Goal: Communication & Community: Answer question/provide support

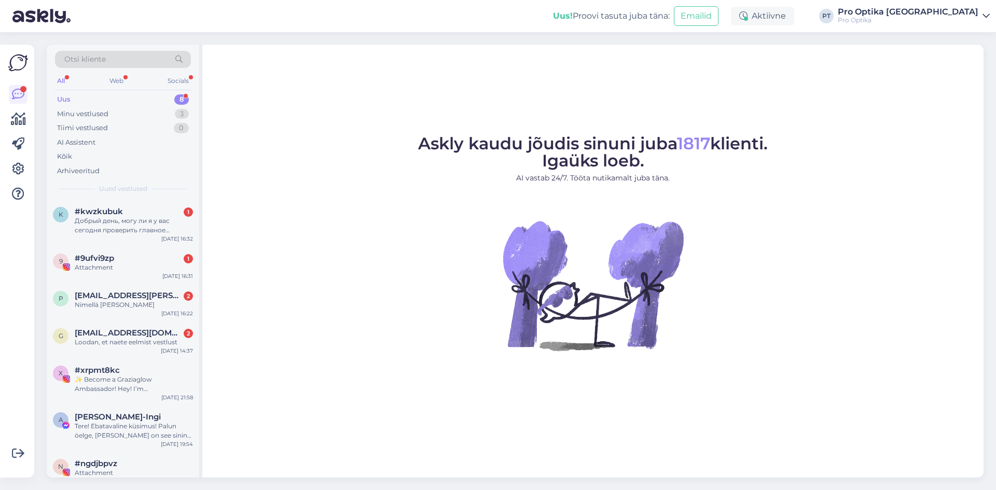
click at [66, 100] on div "Uus" at bounding box center [63, 99] width 13 height 10
click at [123, 223] on div "Добрый день, могу ли я у вас сегодня проверить главное давление? [GEOGRAPHIC_DA…" at bounding box center [134, 225] width 118 height 19
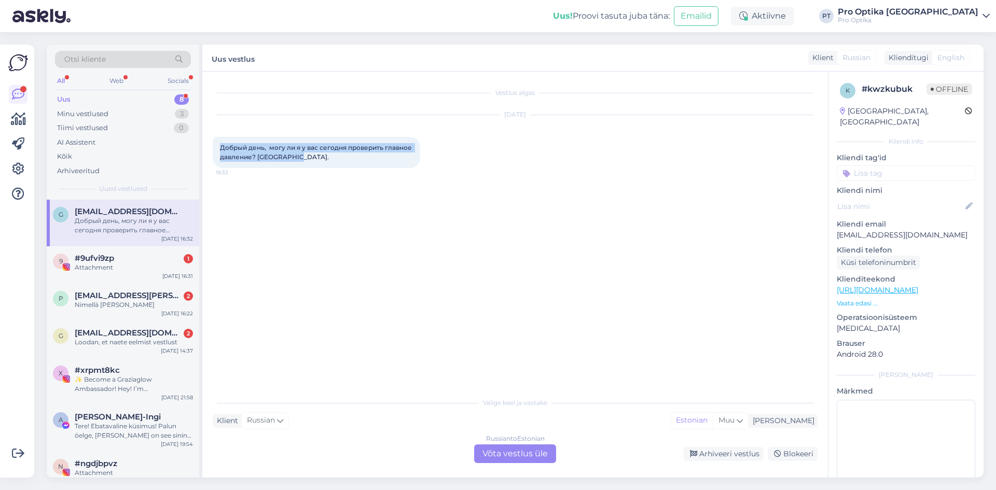
drag, startPoint x: 222, startPoint y: 147, endPoint x: 299, endPoint y: 161, distance: 78.4
click at [299, 161] on div "Добрый день, могу ли я у вас сегодня проверить главное давление? [GEOGRAPHIC_DA…" at bounding box center [316, 152] width 207 height 31
copy span "Добрый день, могу ли я у вас сегодня проверить главное давление? [GEOGRAPHIC_DA…"
click at [291, 433] on div "Valige [PERSON_NAME] vastake Klient Russian Mina Estonian Muu Russian to Estoni…" at bounding box center [515, 427] width 605 height 71
click at [499, 453] on div "Russian to Estonian Võta vestlus üle" at bounding box center [515, 453] width 82 height 19
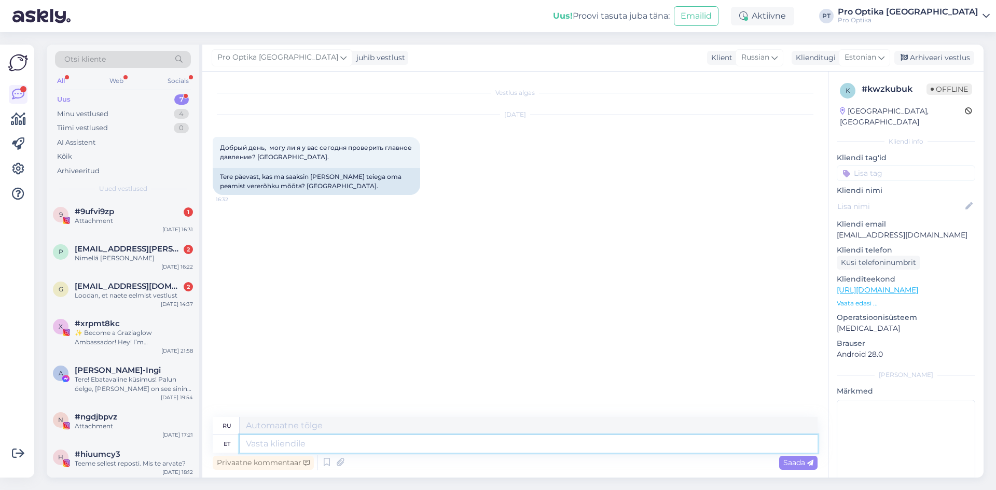
click at [276, 443] on textarea at bounding box center [529, 444] width 578 height 18
type textarea "Tere"
type textarea "Привет"
type textarea "Tere,"
type textarea "Привет,"
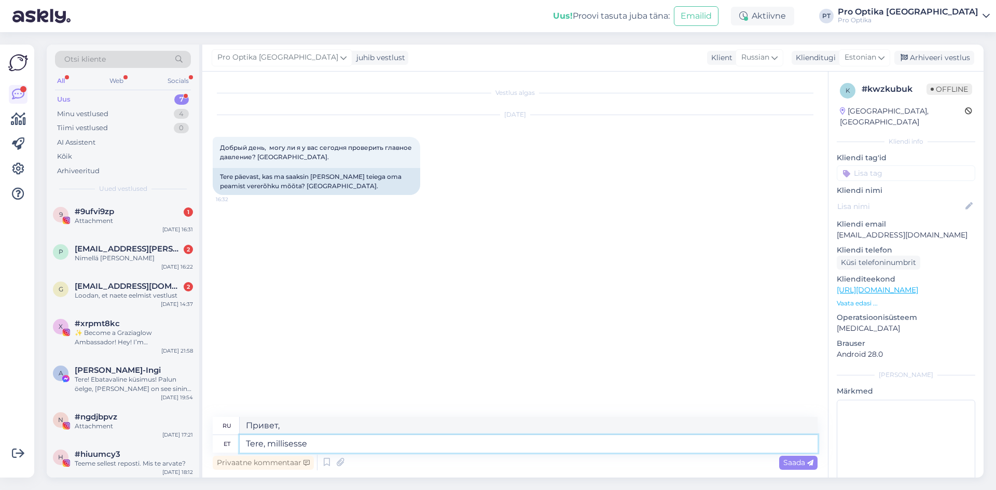
type textarea "Tere, millisesse"
type textarea "Алло, какой именно?"
type textarea "Tere, millisesse Pro"
type textarea "Здравствуйте, какой Pro?"
type textarea "Tere, millisesse Pro Optika p"
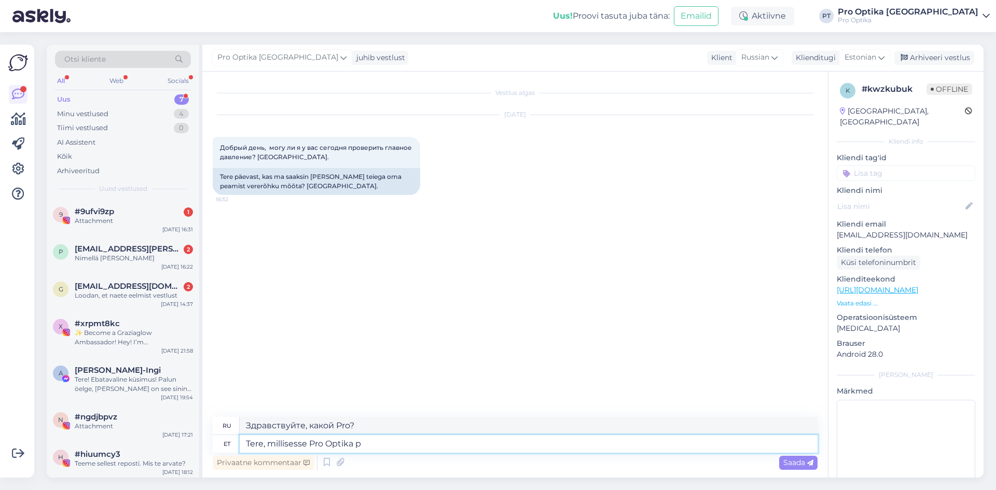
type textarea "Здравствуйте, какая именно Pro Optika?"
type textarea "Tere, millisesse Pro Optika poodi t"
type textarea "Здравствуйте, в каком магазине находится Pro Optika?"
type textarea "Tere, millisesse Pro Optika poodi teile s"
type textarea "Здравствуйте, в какой магазин Pro Optika вы хотели бы пойти?"
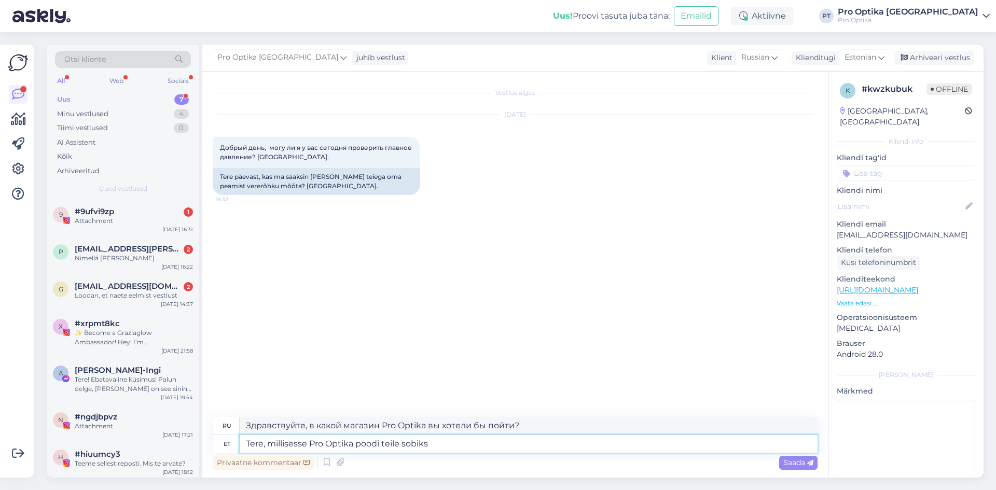
type textarea "Tere, millisesse Pro Optika poodi teile sobiks"
type textarea "Здравствуйте, какой магазин Pro Optika вам подойдет?"
type textarea "Tere, millisesse Pro Optika poodi teile sobiks minna"
type textarea "Здравствуйте, в какой магазин Pro Optika вам лучше всего обратиться?"
type textarea "Tere, millisesse Pro Optika poodi teile sobiks minna?"
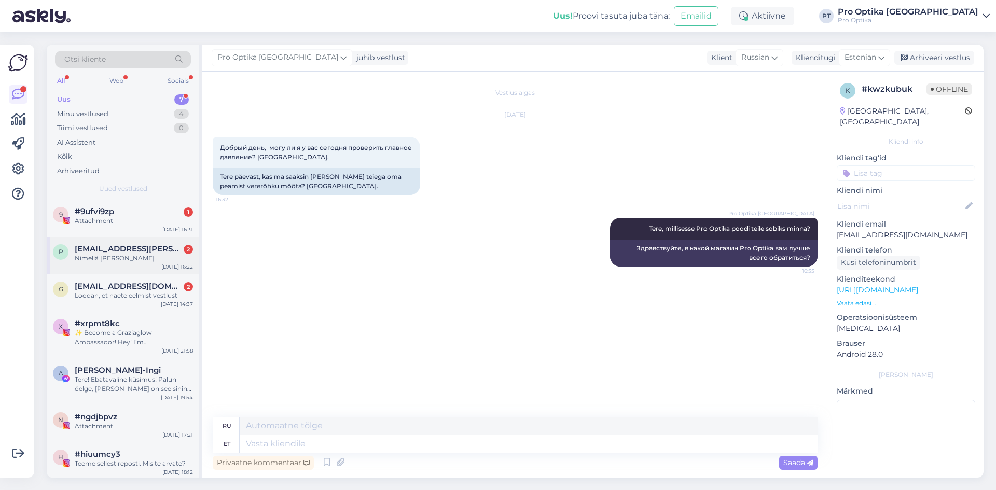
click at [110, 249] on span "[EMAIL_ADDRESS][PERSON_NAME][DOMAIN_NAME]" at bounding box center [129, 248] width 108 height 9
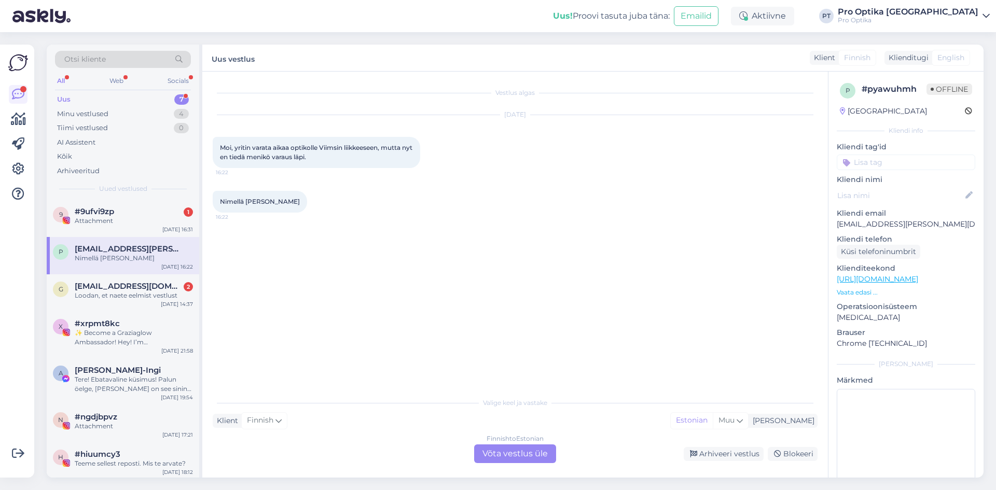
click at [494, 455] on div "Finnish to Estonian Võta vestlus üle" at bounding box center [515, 453] width 82 height 19
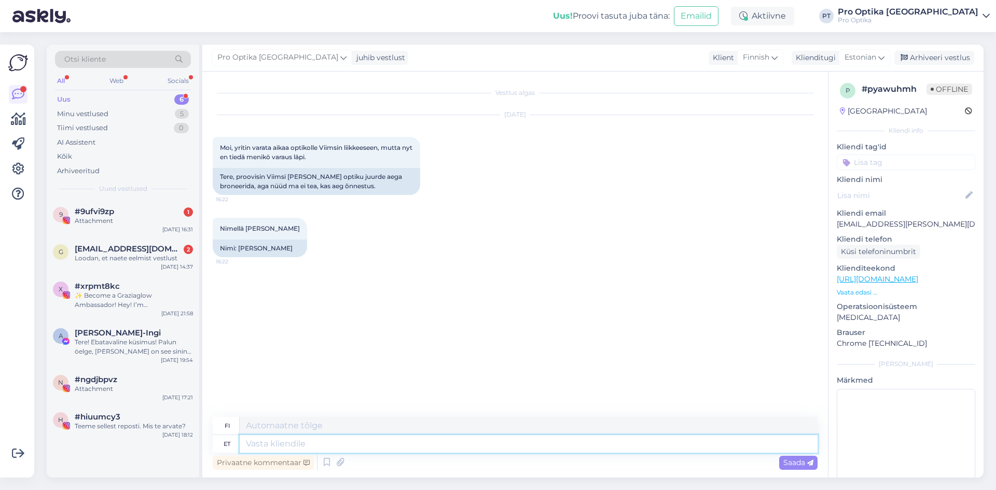
click at [275, 441] on textarea at bounding box center [529, 444] width 578 height 18
type textarea "Tere,"
type textarea "Hei"
type textarea "Tere,"
type textarea "Hei,"
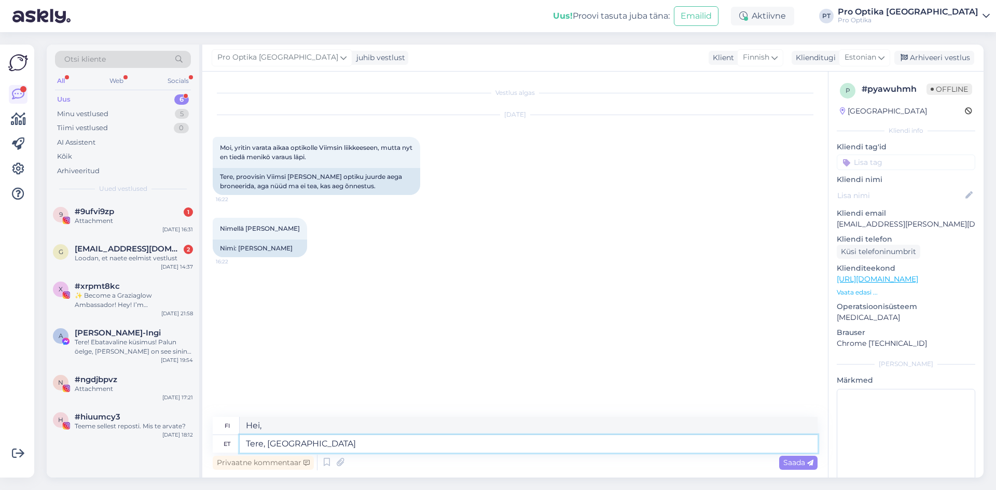
type textarea "Tere, [GEOGRAPHIC_DATA]"
type textarea "Hei, minä"
type textarea "Tere, ma kohe"
type textarea "[PERSON_NAME] täällä."
type textarea "Tere, ma kohe uurin"
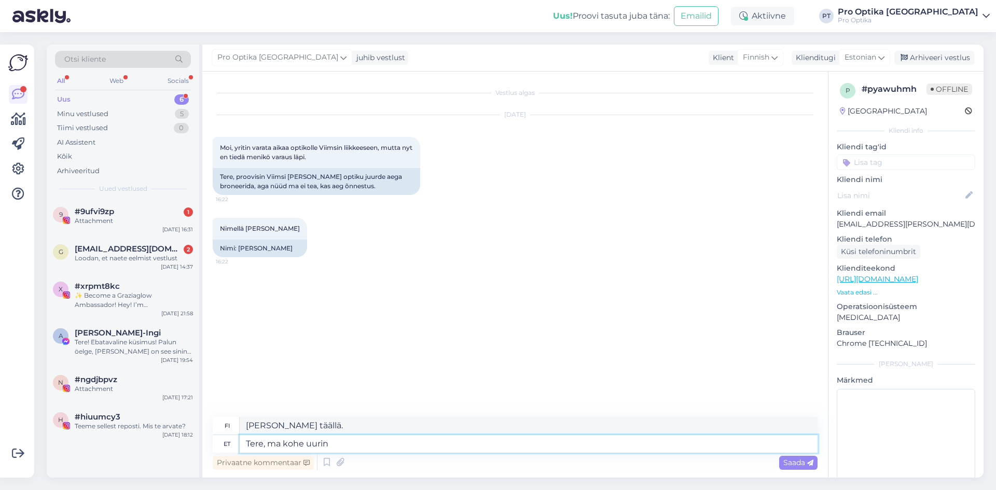
type textarea "Hei, tarkistan sen nyt."
type textarea "[PERSON_NAME]"
type textarea "Jah,"
type textarea "Kyllä,"
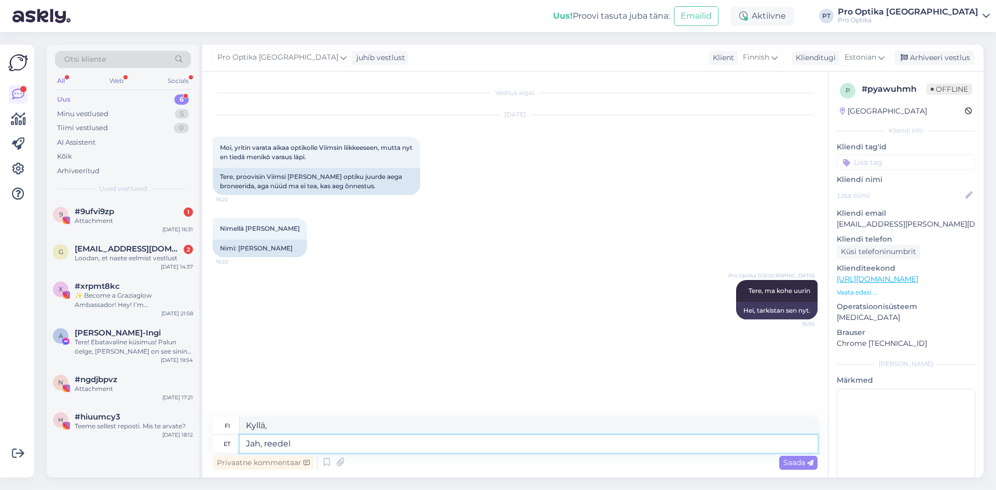
type textarea "Jah, reedel"
type textarea "Kyllä, perjantaina"
type textarea "Jah, reedel 11"
type textarea "Kyllä, perjantaina 11."
type textarea "Jah, reedel 11.30"
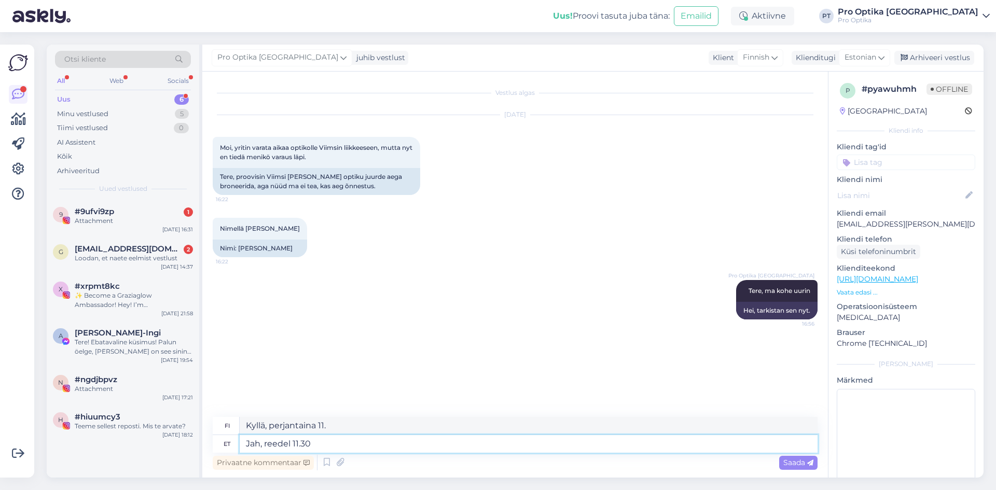
type textarea "Kyllä, perjantaina 11.30"
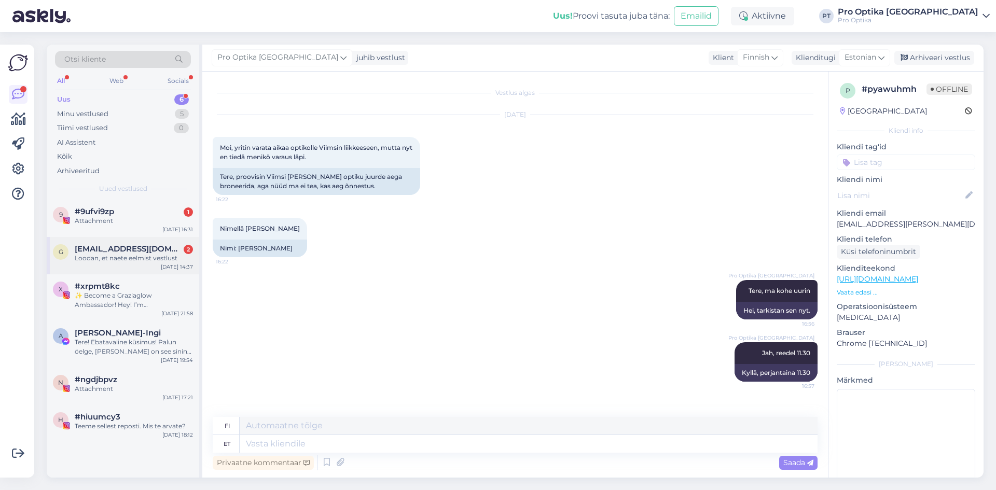
click at [148, 254] on div "Loodan, et naete eelmist vestlust" at bounding box center [134, 258] width 118 height 9
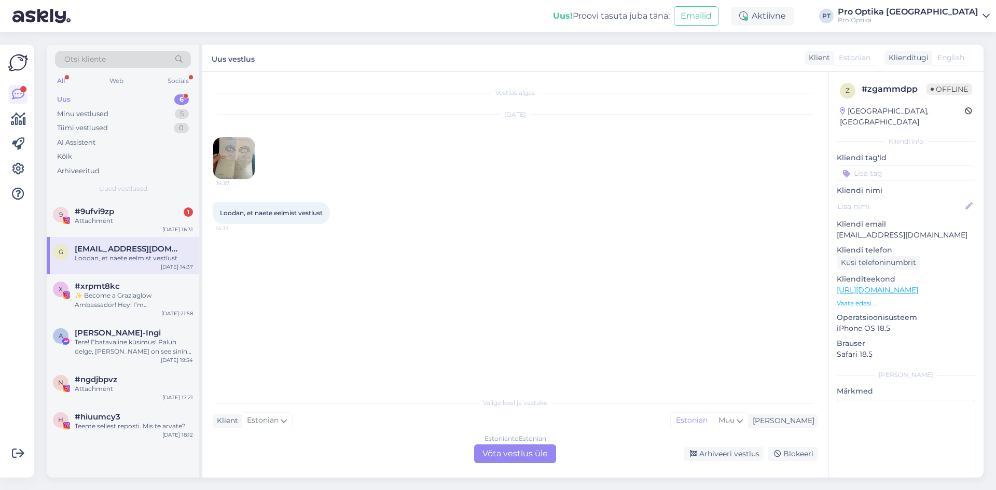
click at [239, 154] on img at bounding box center [233, 157] width 41 height 41
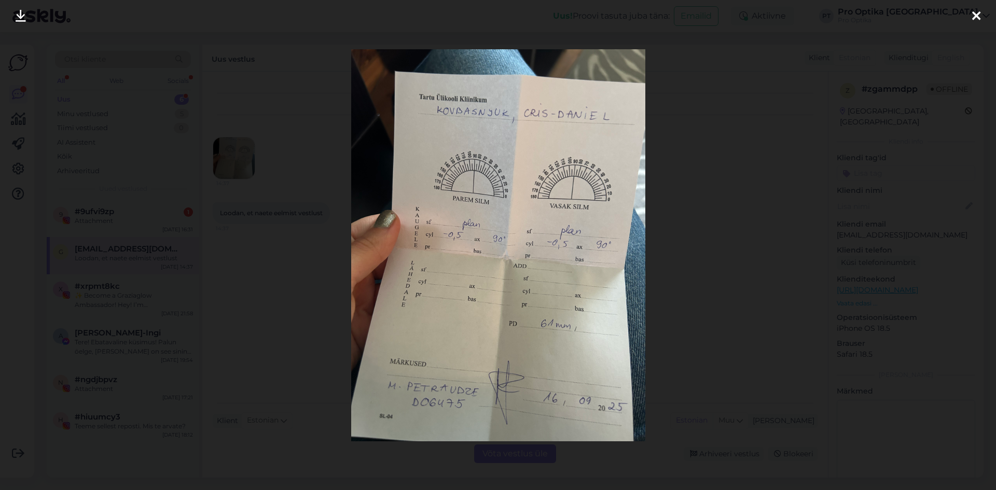
click at [748, 219] on div at bounding box center [498, 245] width 996 height 490
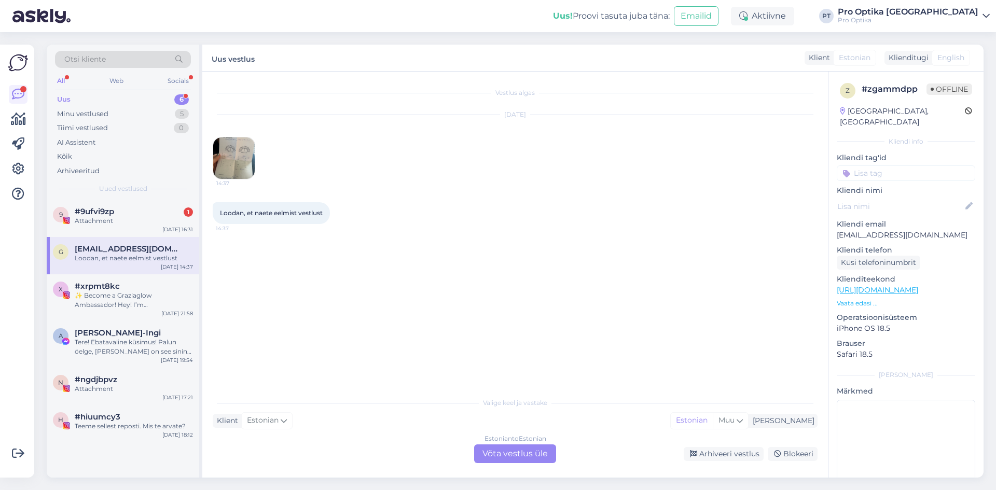
click at [497, 449] on div "Estonian to Estonian Võta vestlus üle" at bounding box center [515, 453] width 82 height 19
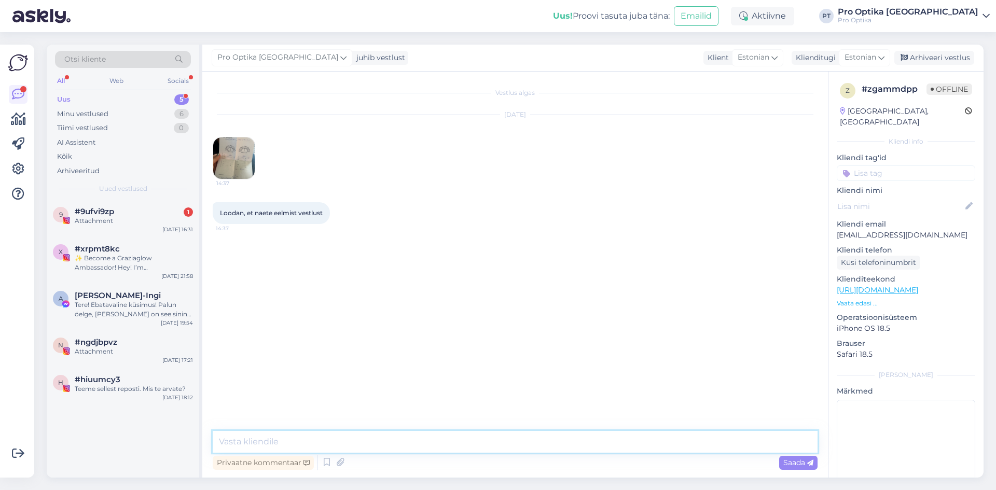
click at [274, 437] on textarea at bounding box center [515, 442] width 605 height 22
type textarea "Tere, jah selle järgi saame tellida uued prillid. [GEOGRAPHIC_DATA] teid külast…"
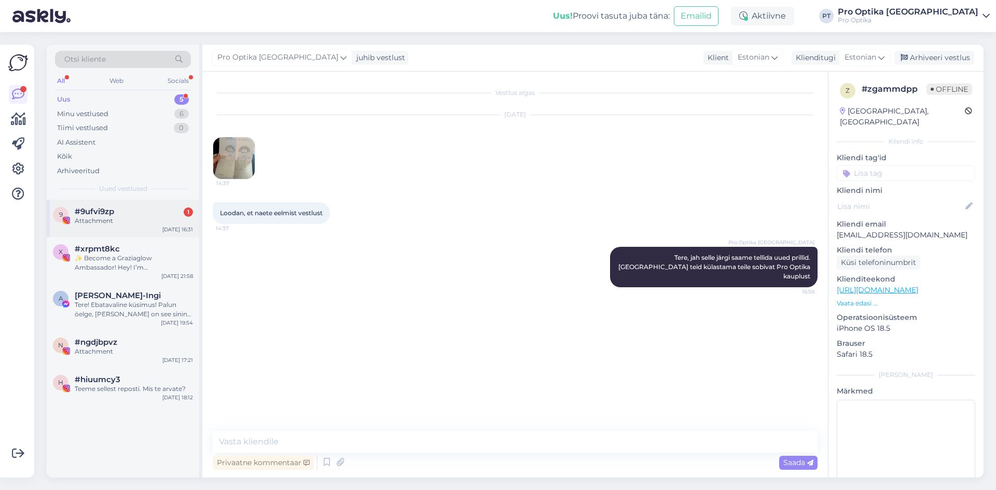
click at [110, 213] on span "#9ufvi9zp" at bounding box center [94, 211] width 39 height 9
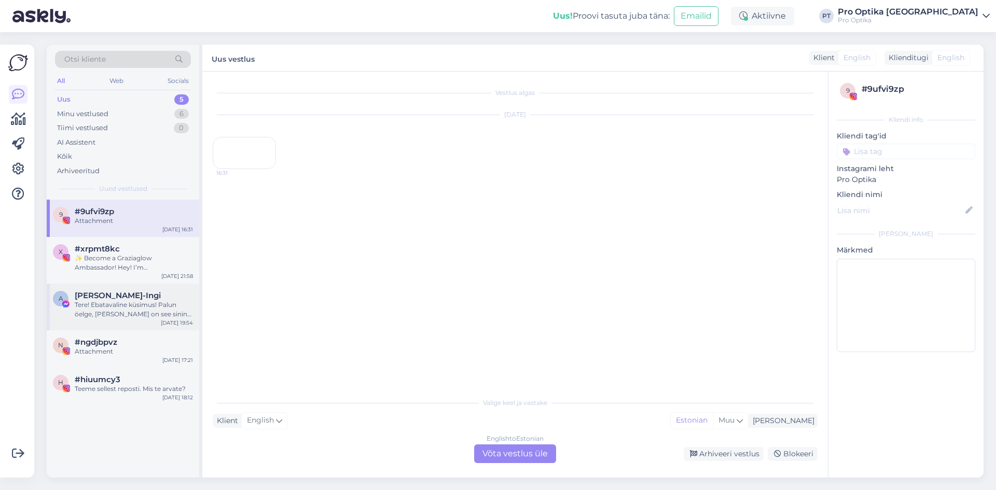
click at [113, 309] on div "Tere! Ebatavaline küsimus! Palun öelge, [PERSON_NAME] on see sinine mohäärkamps…" at bounding box center [134, 309] width 118 height 19
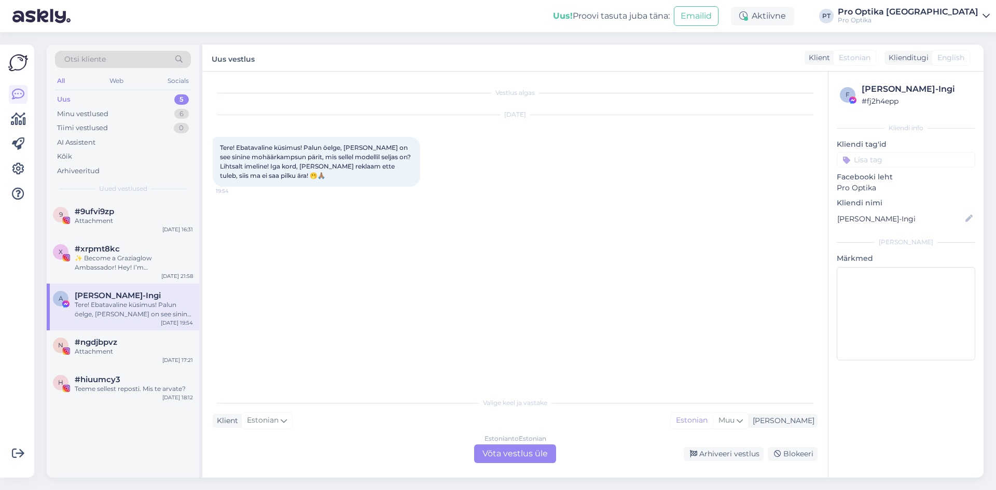
click at [500, 457] on div "Estonian to Estonian Võta vestlus üle" at bounding box center [515, 453] width 82 height 19
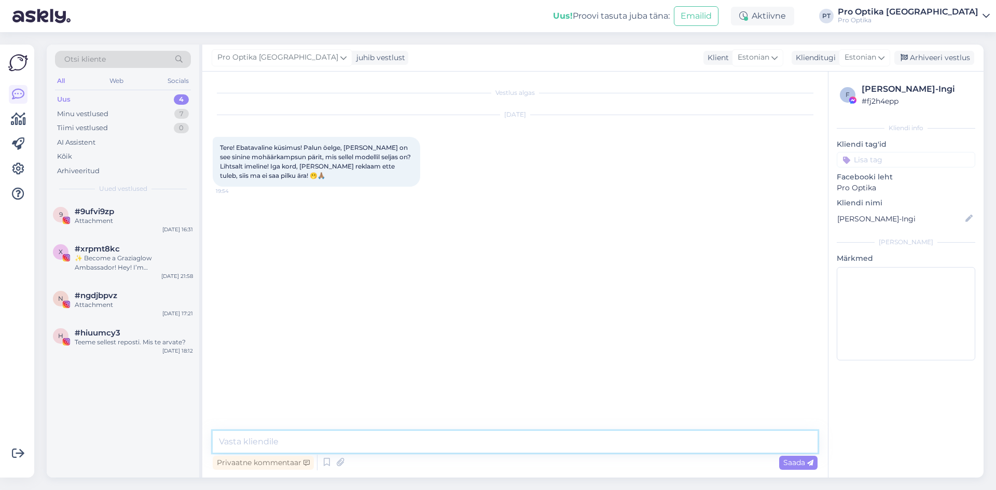
click at [260, 441] on textarea at bounding box center [515, 442] width 605 height 22
type textarea "Tere"
type textarea "Kohe uurin [PERSON_NAME] teada :)"
click at [71, 100] on div "Uus 4" at bounding box center [123, 99] width 136 height 15
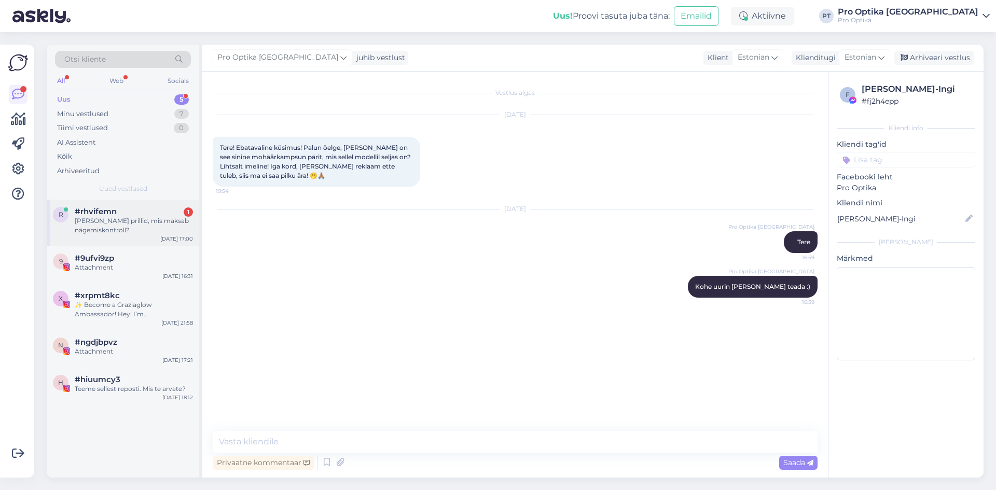
click at [111, 222] on div "[PERSON_NAME] prillid, mis maksab nägemiskontroll?" at bounding box center [134, 225] width 118 height 19
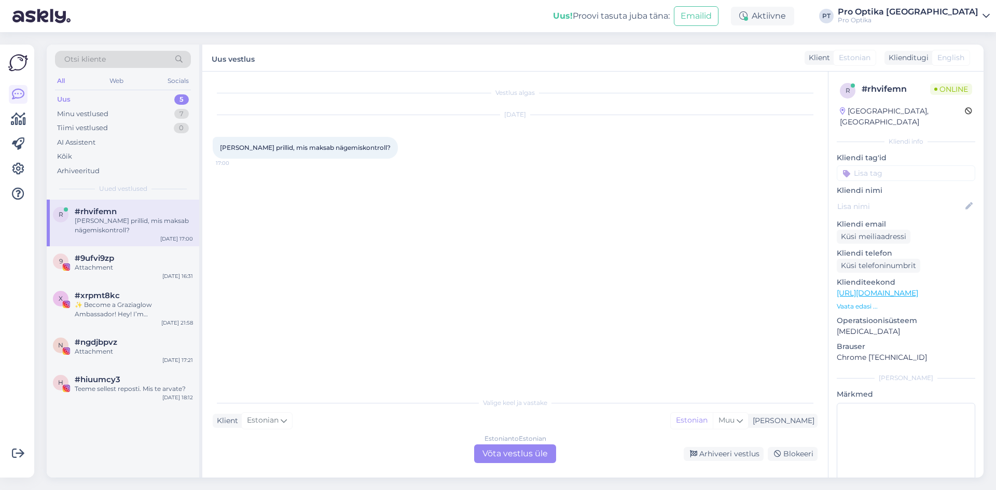
click at [508, 456] on div "Estonian to Estonian Võta vestlus üle" at bounding box center [515, 453] width 82 height 19
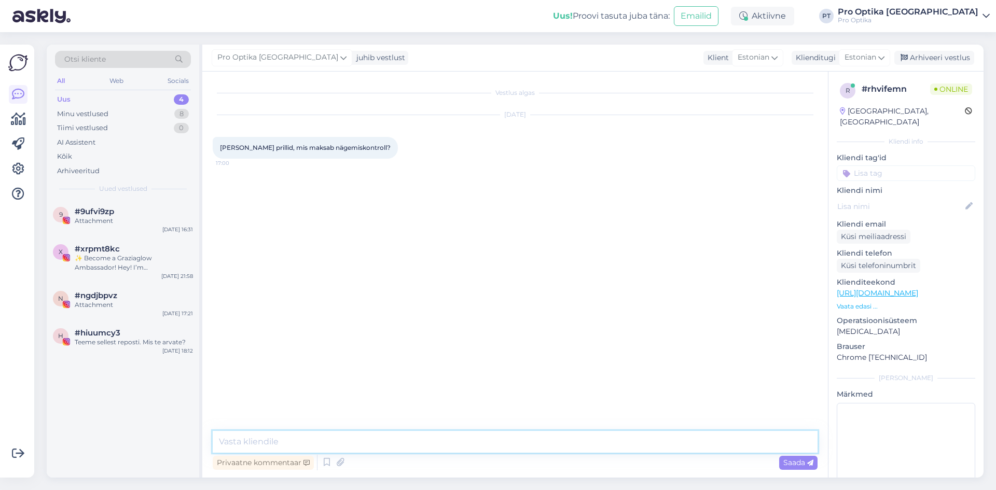
click at [286, 441] on textarea at bounding box center [515, 442] width 605 height 22
type textarea "Tere"
type textarea "Prilli tellijale on nägemisekontroll tasuta."
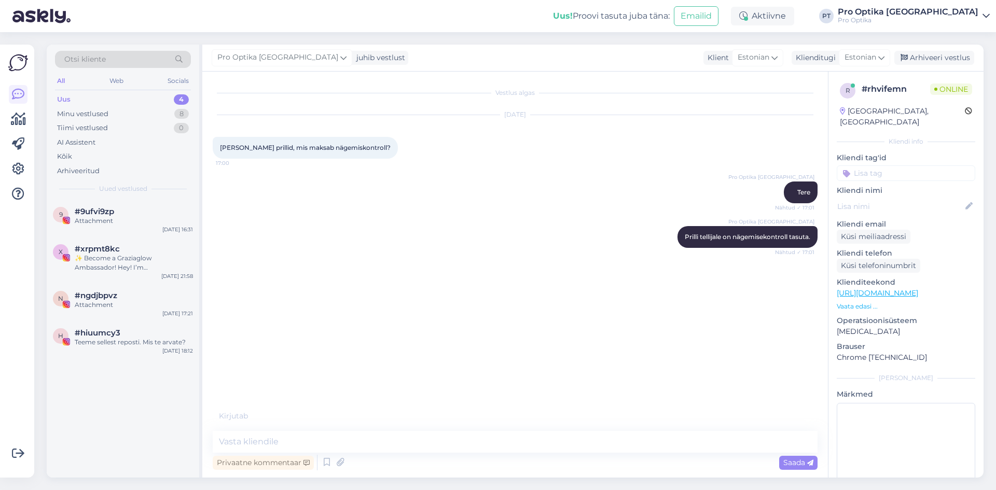
click at [73, 99] on div "Uus 4" at bounding box center [123, 99] width 136 height 15
click at [71, 114] on div "Minu vestlused" at bounding box center [82, 114] width 51 height 10
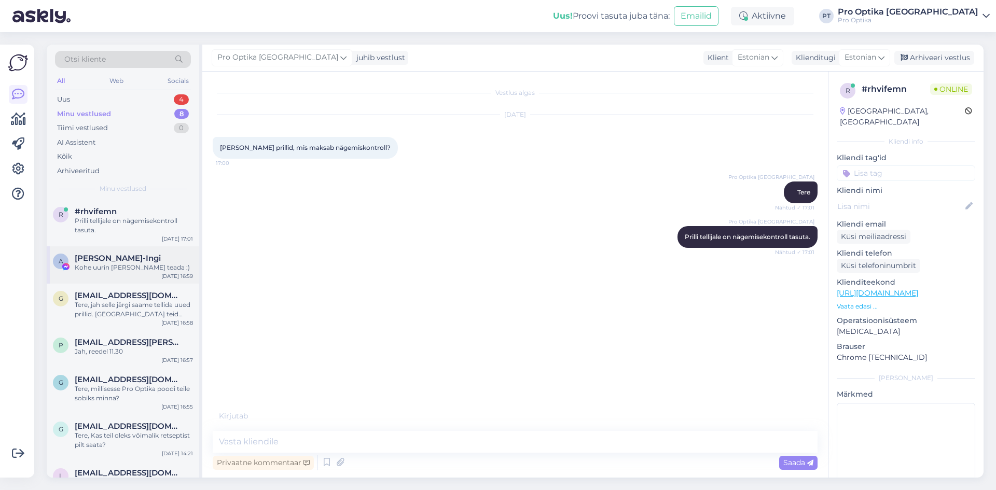
click at [118, 267] on div "Kohe uurin [PERSON_NAME] teada :)" at bounding box center [134, 267] width 118 height 9
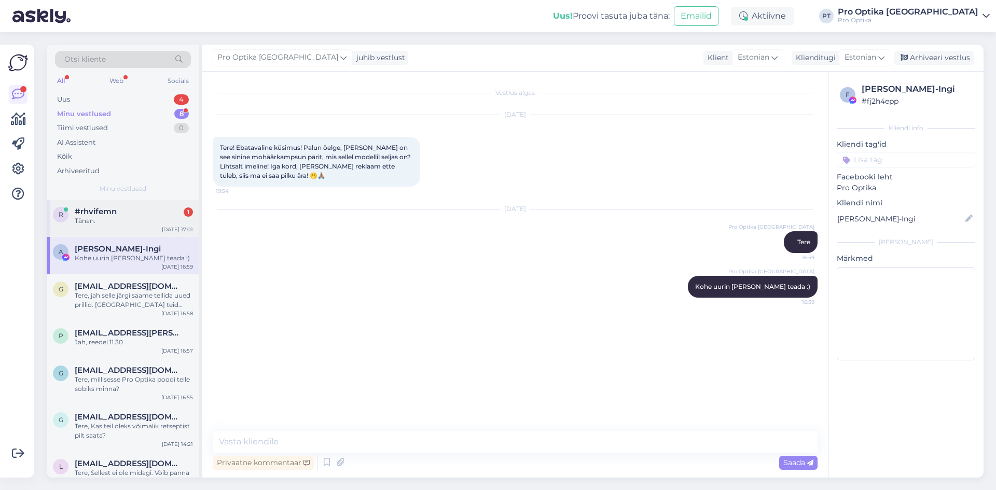
click at [127, 216] on div "#rhvifemn 1" at bounding box center [134, 211] width 118 height 9
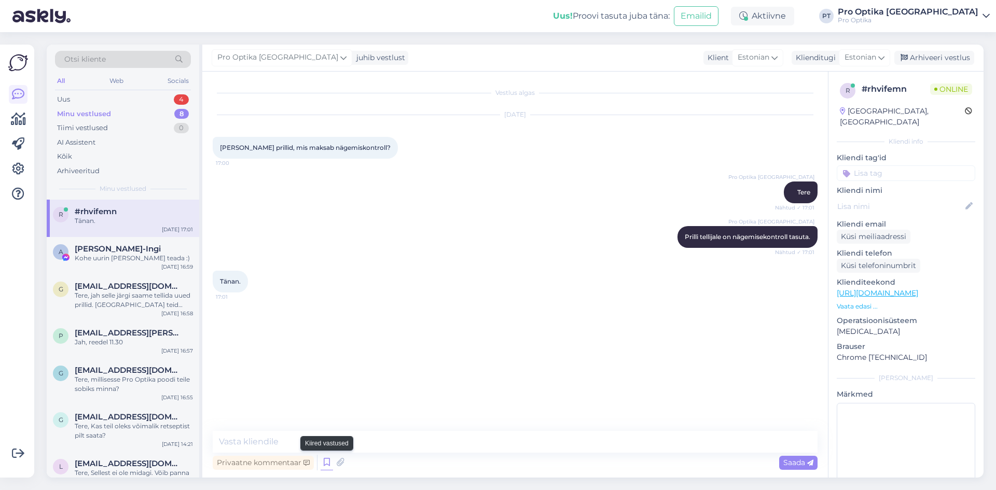
click at [327, 463] on icon at bounding box center [326, 463] width 12 height 16
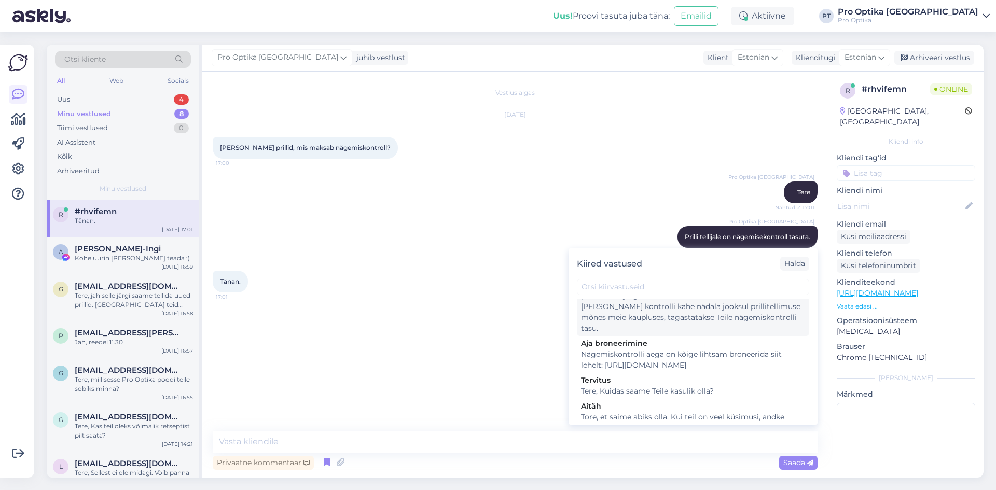
scroll to position [259, 0]
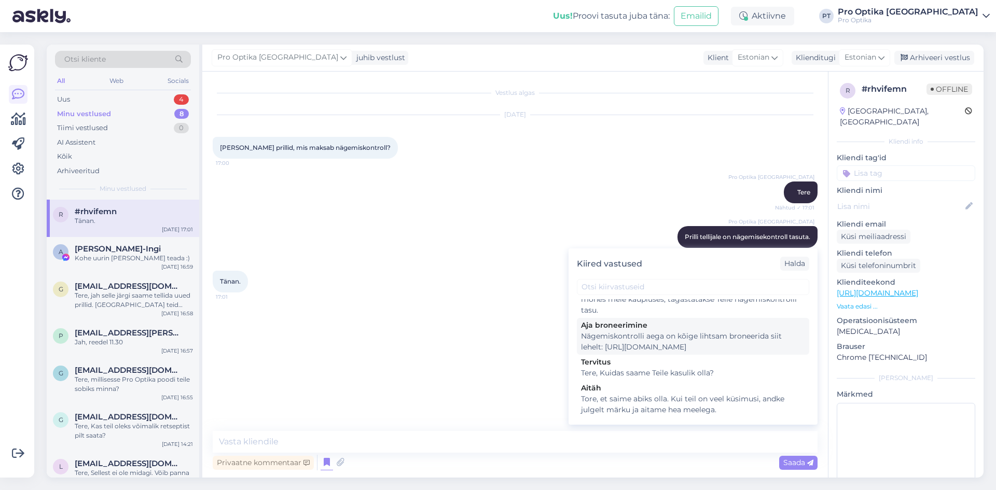
click at [663, 342] on div "Nägemiskontrolli aega on kõige lihtsam broneerida siit lehelt: [URL][DOMAIN_NAM…" at bounding box center [693, 342] width 224 height 22
type textarea "Nägemiskontrolli aega on kõige lihtsam broneerida siit lehelt: [URL][DOMAIN_NAM…"
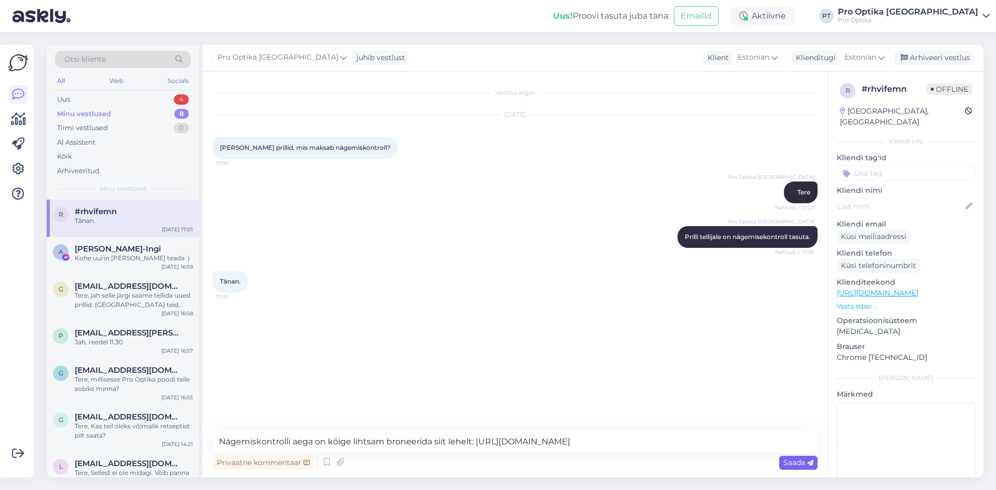
click at [792, 463] on span "Saada" at bounding box center [798, 462] width 30 height 9
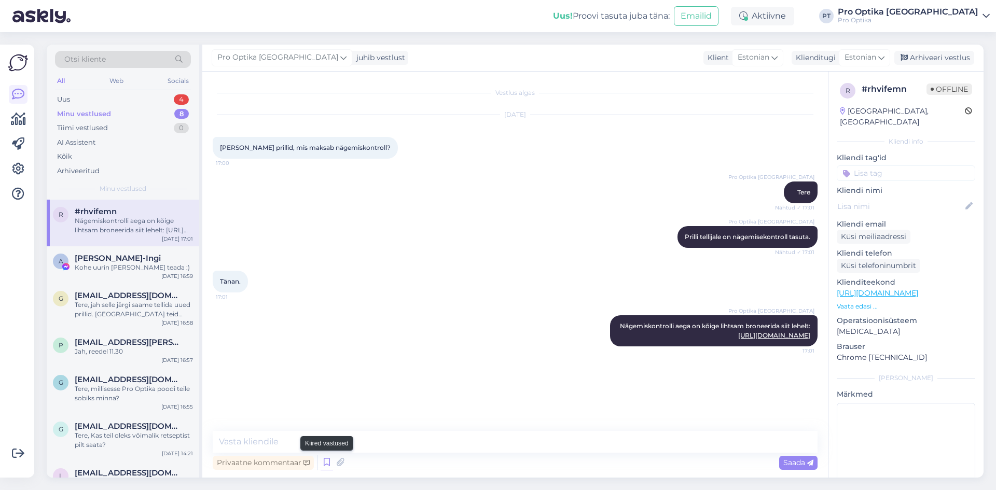
click at [325, 464] on icon at bounding box center [326, 463] width 12 height 16
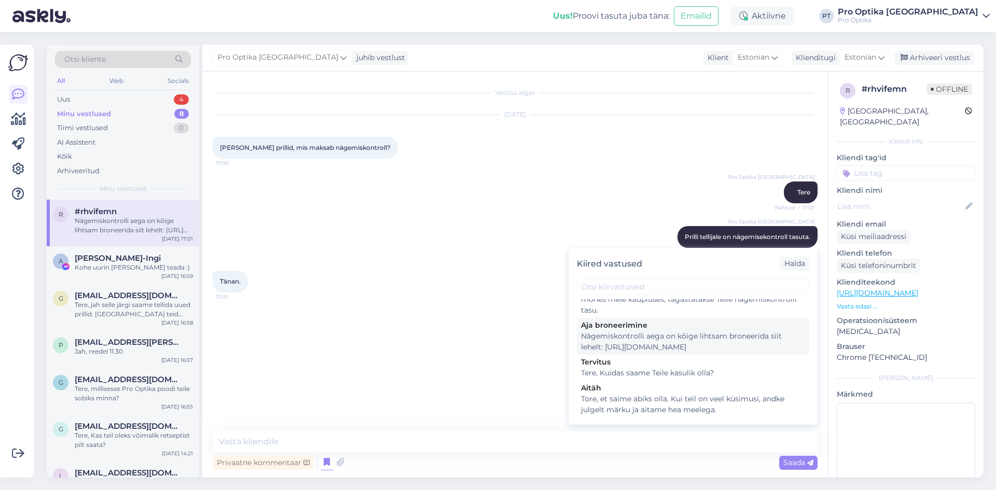
scroll to position [311, 0]
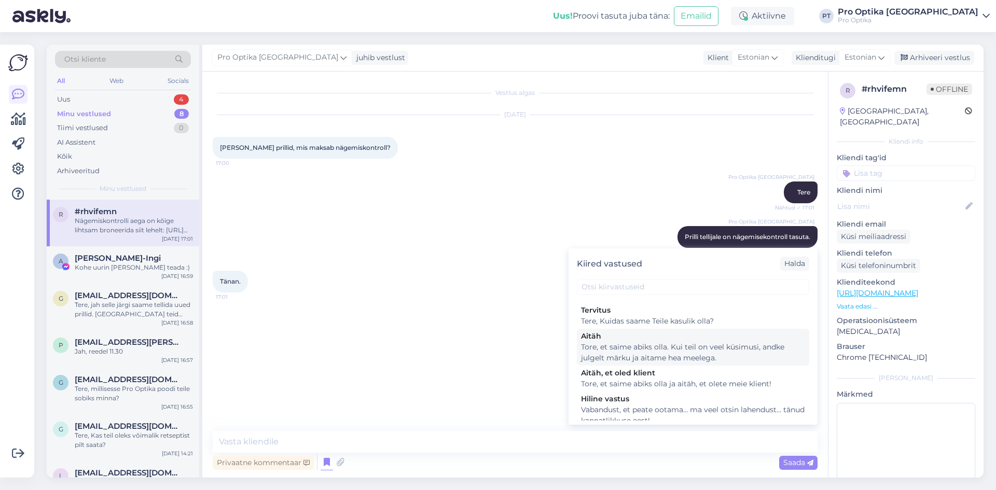
click at [680, 360] on div "Tore, et saime abiks olla. Kui teil on veel küsimusi, andke julgelt märku ja ai…" at bounding box center [693, 353] width 224 height 22
type textarea "Tore, et saime abiks olla. Kui teil on veel küsimusi, andke julgelt märku ja ai…"
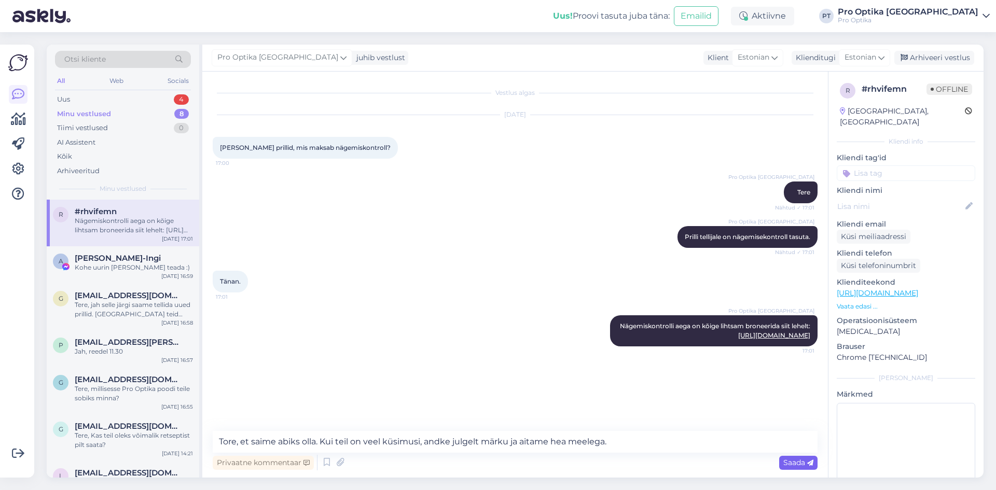
click at [793, 463] on span "Saada" at bounding box center [798, 462] width 30 height 9
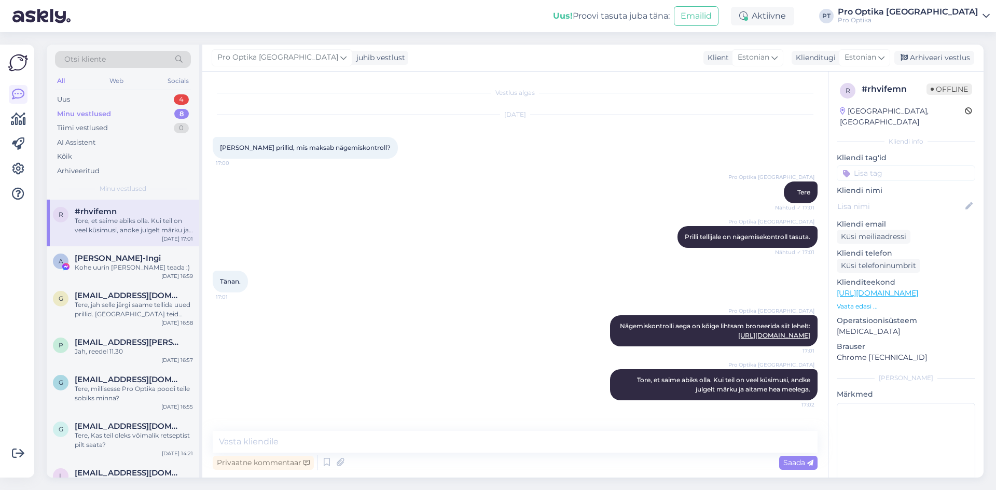
click at [92, 113] on div "Minu vestlused" at bounding box center [84, 114] width 54 height 10
click at [68, 99] on div "Uus" at bounding box center [63, 99] width 13 height 10
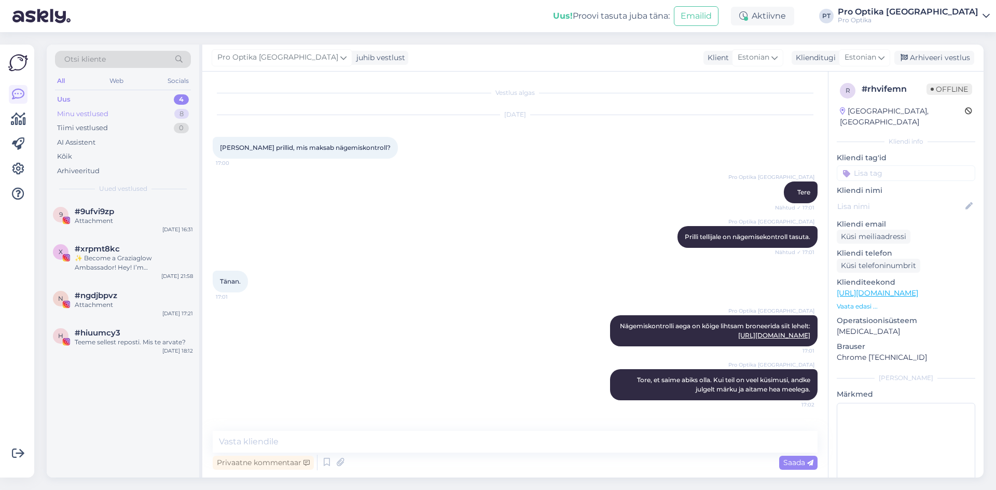
click at [82, 115] on div "Minu vestlused" at bounding box center [82, 114] width 51 height 10
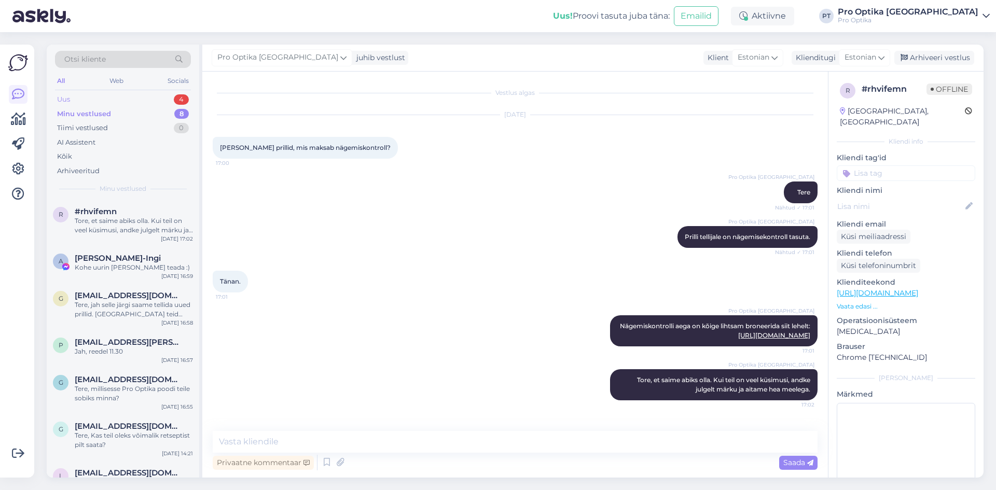
click at [75, 98] on div "Uus 4" at bounding box center [123, 99] width 136 height 15
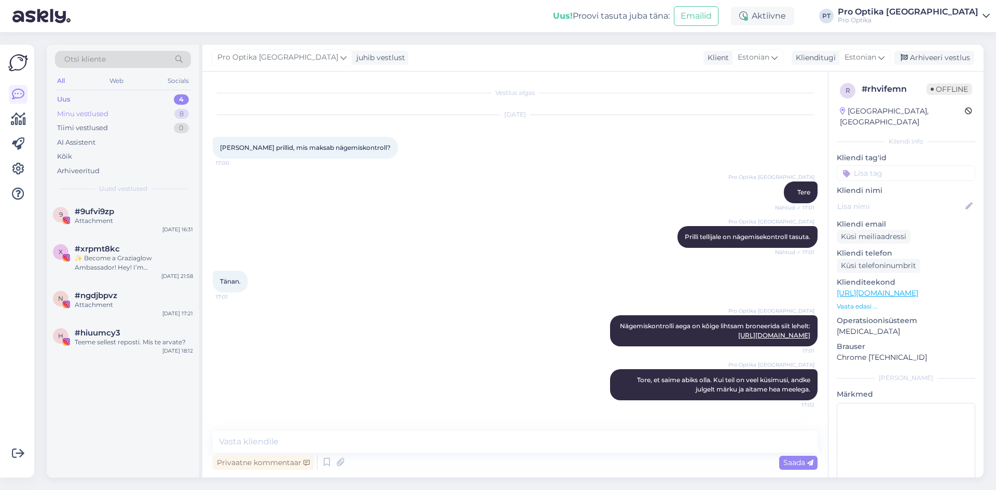
click at [86, 113] on div "Minu vestlused" at bounding box center [82, 114] width 51 height 10
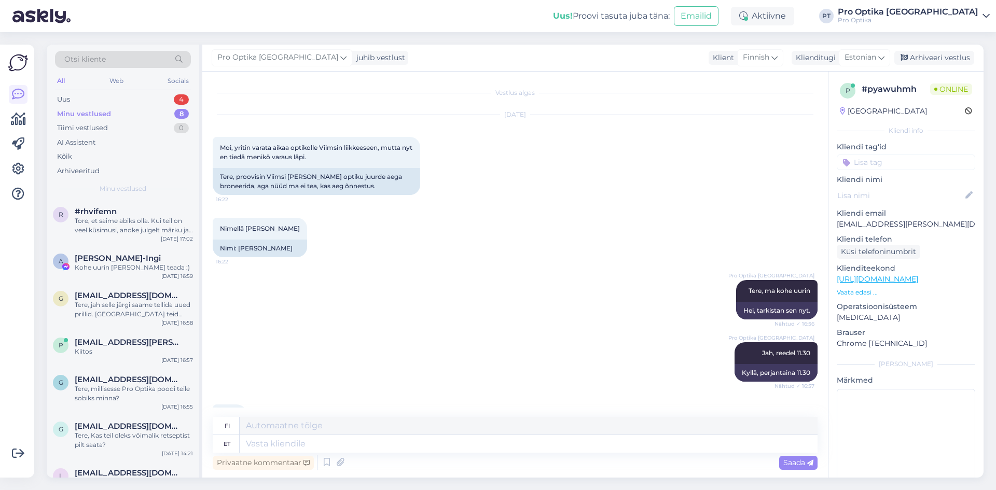
scroll to position [48, 0]
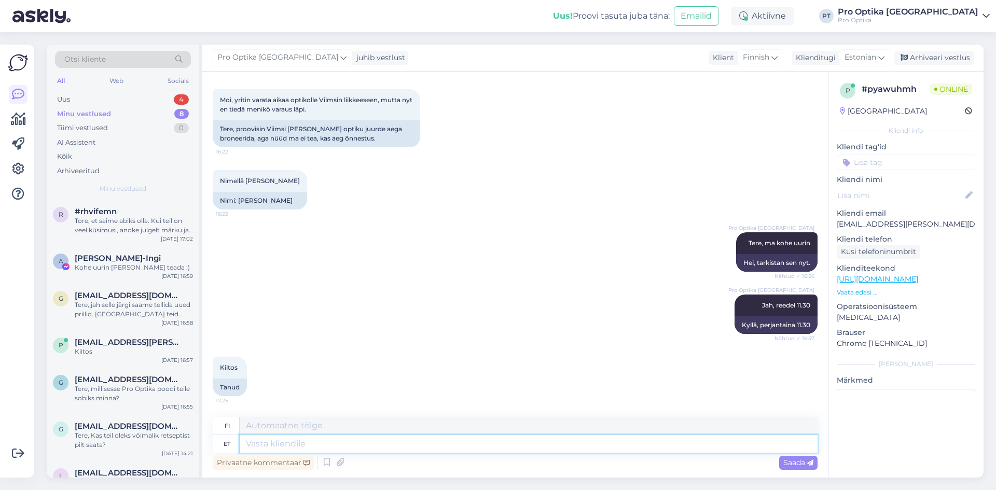
click at [289, 441] on textarea at bounding box center [529, 444] width 578 height 18
click at [326, 461] on icon at bounding box center [326, 463] width 12 height 16
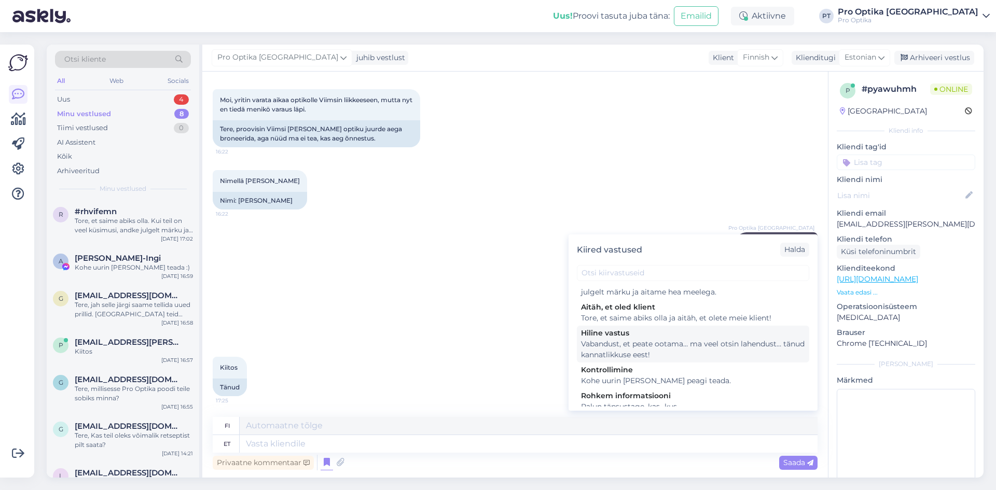
scroll to position [311, 0]
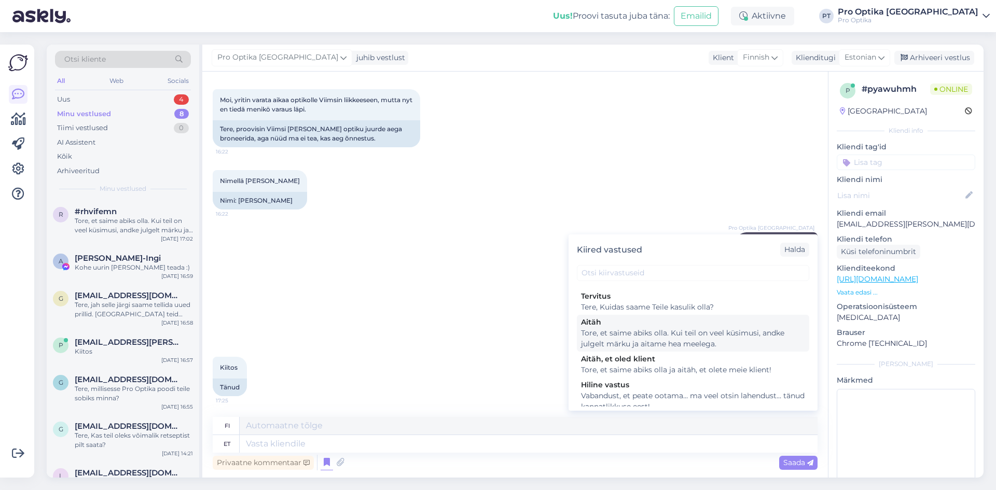
click at [669, 346] on div "Tore, et saime abiks olla. Kui teil on veel küsimusi, andke julgelt märku ja ai…" at bounding box center [693, 339] width 224 height 22
type textarea "Kiva, [PERSON_NAME] voimme olla avuksi. [PERSON_NAME] sinulla on lisää kysyttäv…"
type textarea "Tore, et saime abiks olla. Kui teil on veel küsimusi, andke julgelt märku ja ai…"
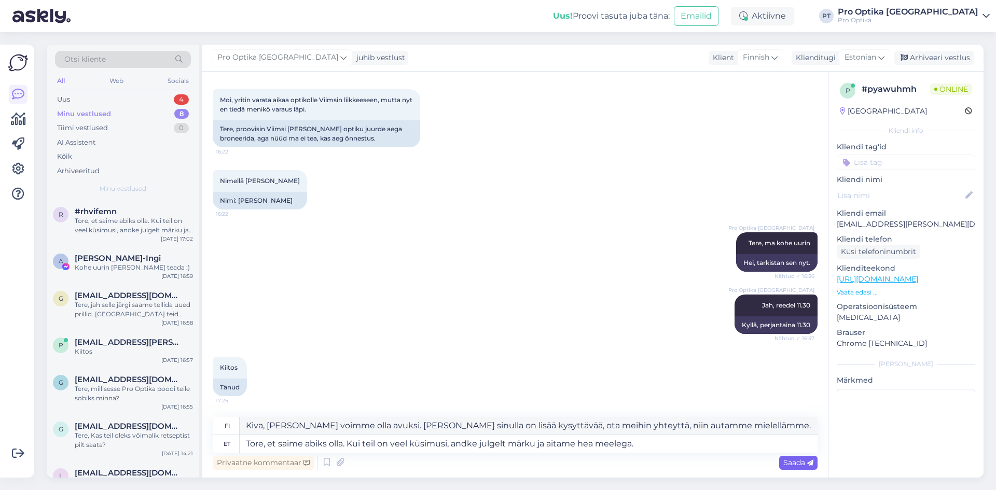
click at [790, 459] on span "Saada" at bounding box center [798, 462] width 30 height 9
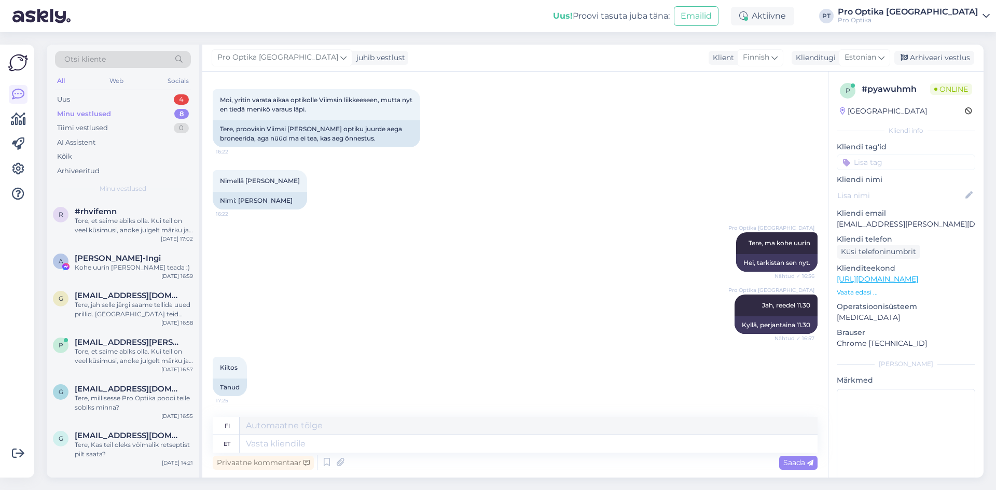
scroll to position [129, 0]
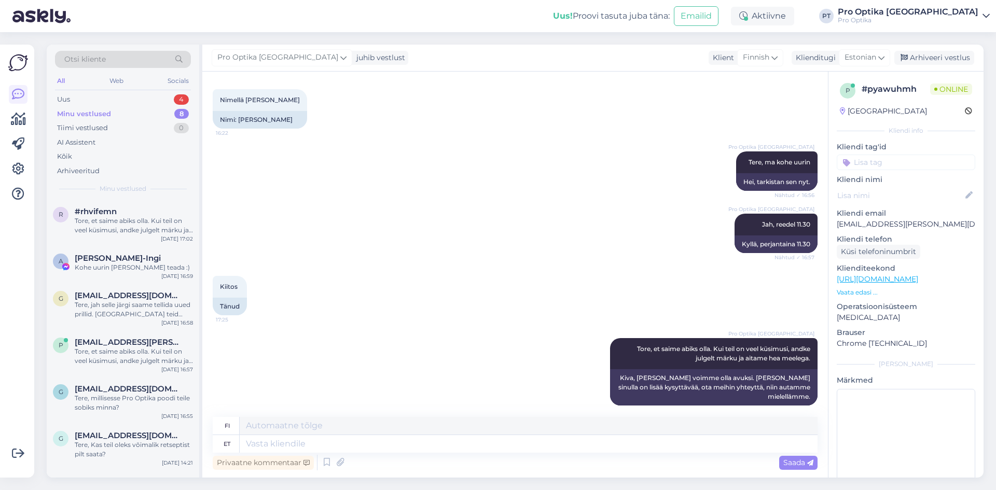
click at [100, 116] on div "Minu vestlused" at bounding box center [84, 114] width 54 height 10
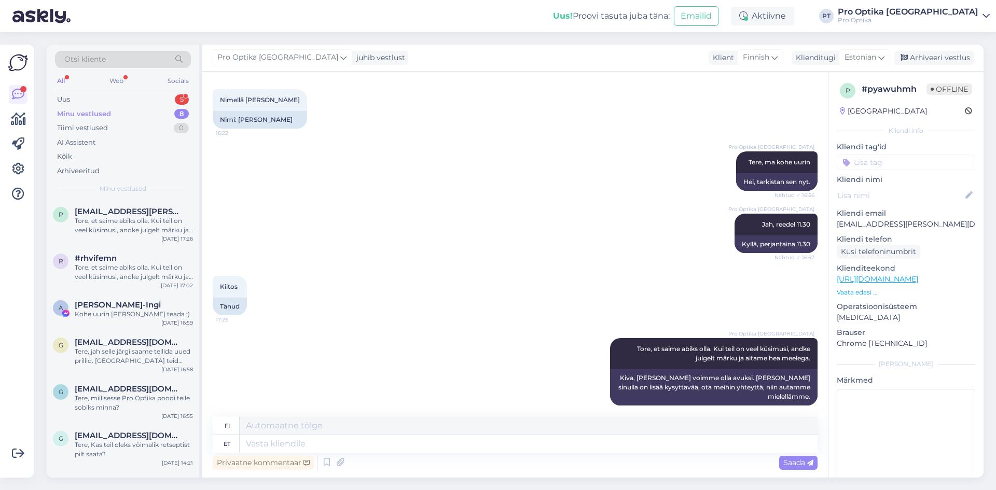
click at [90, 112] on div "Minu vestlused" at bounding box center [84, 114] width 54 height 10
click at [101, 222] on div "Tore, et saime abiks olla. Kui teil on veel küsimusi, andke julgelt märku ja ai…" at bounding box center [134, 225] width 118 height 19
click at [72, 113] on div "Minu vestlused" at bounding box center [84, 114] width 54 height 10
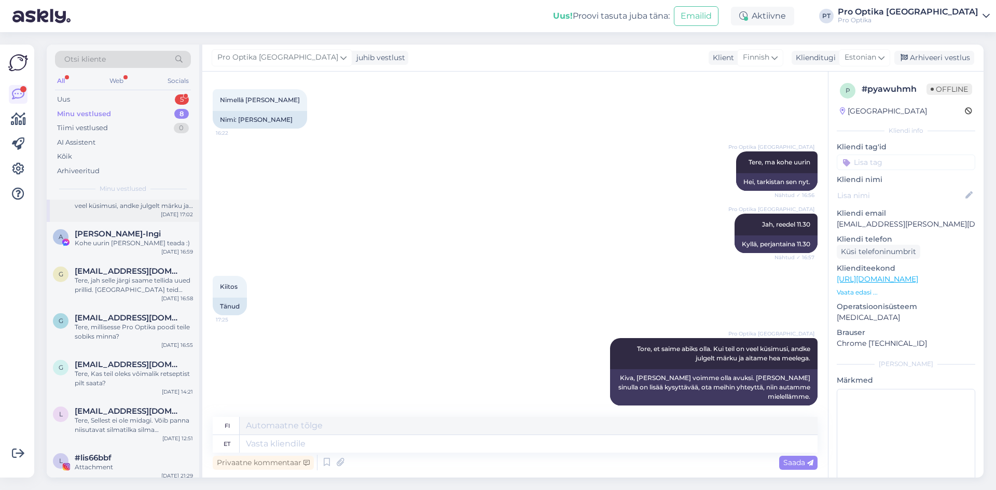
scroll to position [77, 0]
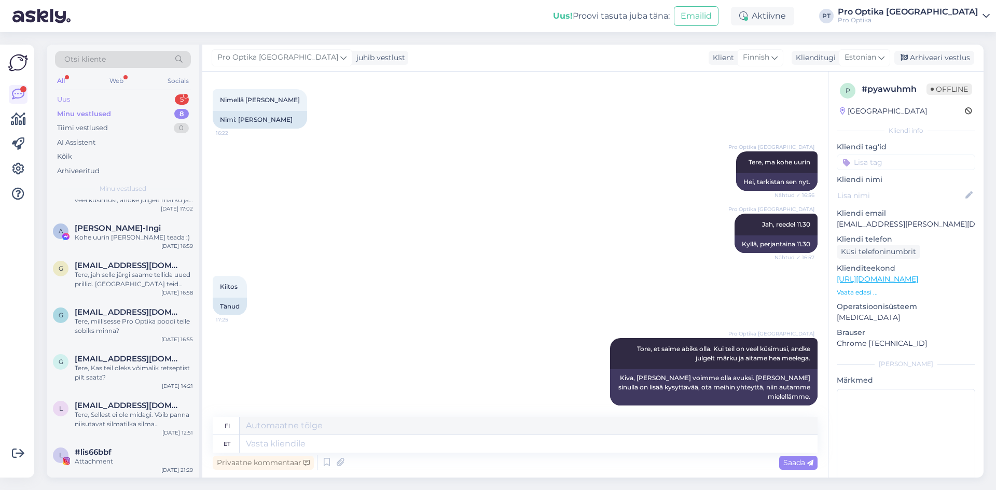
click at [66, 101] on div "Uus" at bounding box center [63, 99] width 13 height 10
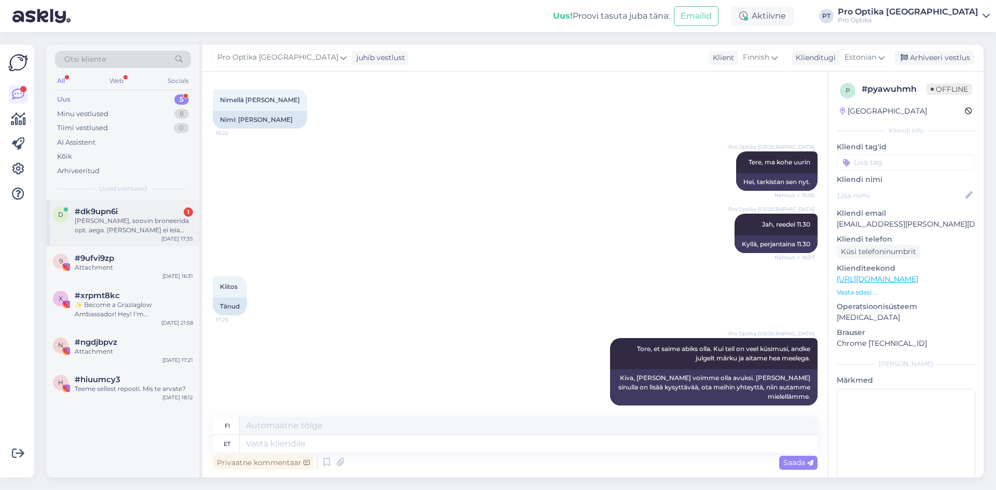
click at [124, 227] on div "[PERSON_NAME], soovin broneerida opt. aega. [PERSON_NAME] ei leia sellist kohta…" at bounding box center [134, 225] width 118 height 19
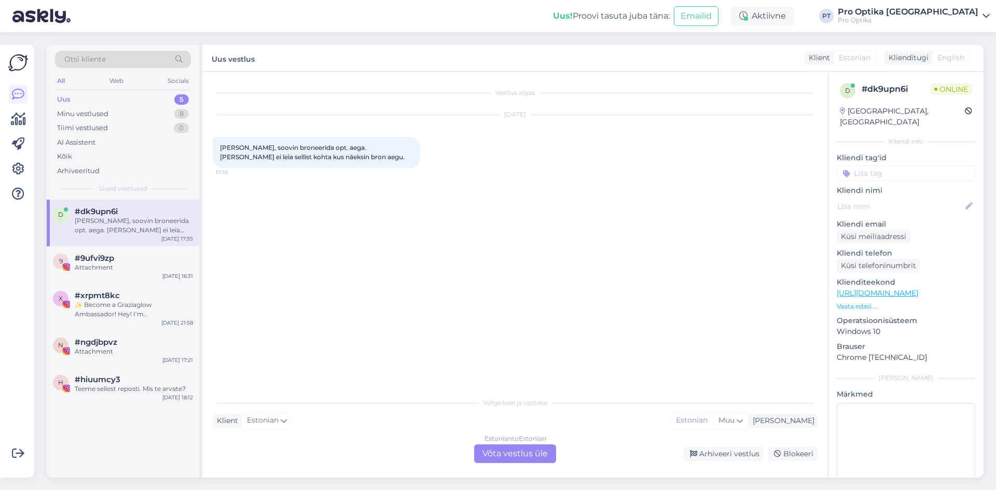
click at [542, 455] on div "Estonian to Estonian Võta vestlus üle" at bounding box center [515, 453] width 82 height 19
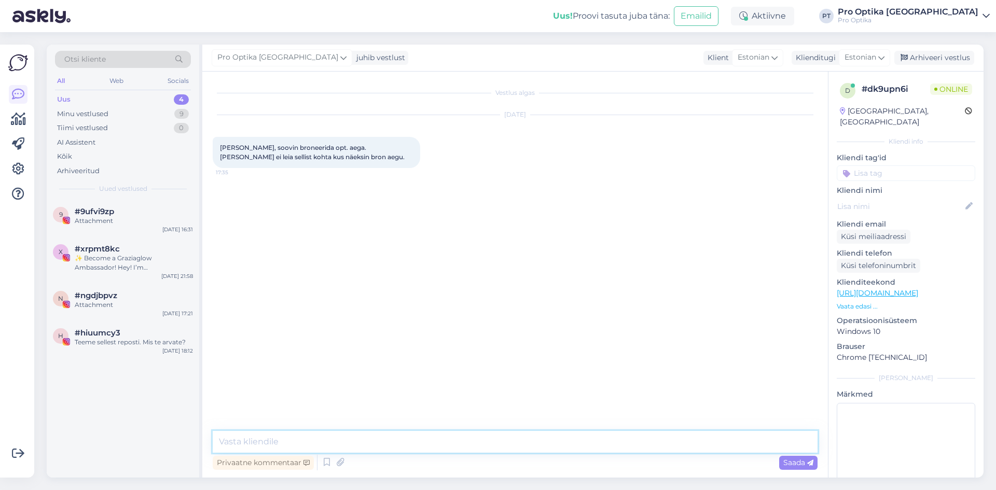
click at [300, 440] on textarea at bounding box center [515, 442] width 605 height 22
type textarea "Tere"
click at [325, 461] on icon at bounding box center [326, 463] width 12 height 16
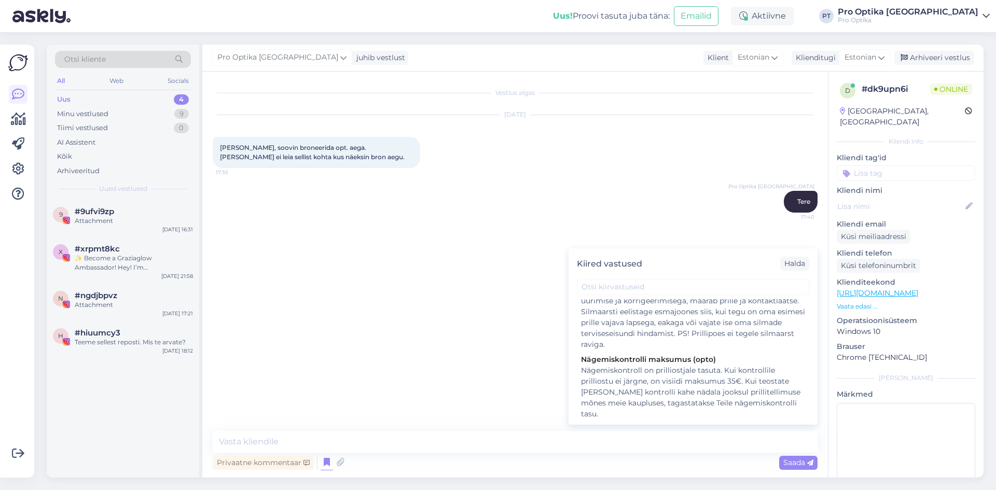
scroll to position [207, 0]
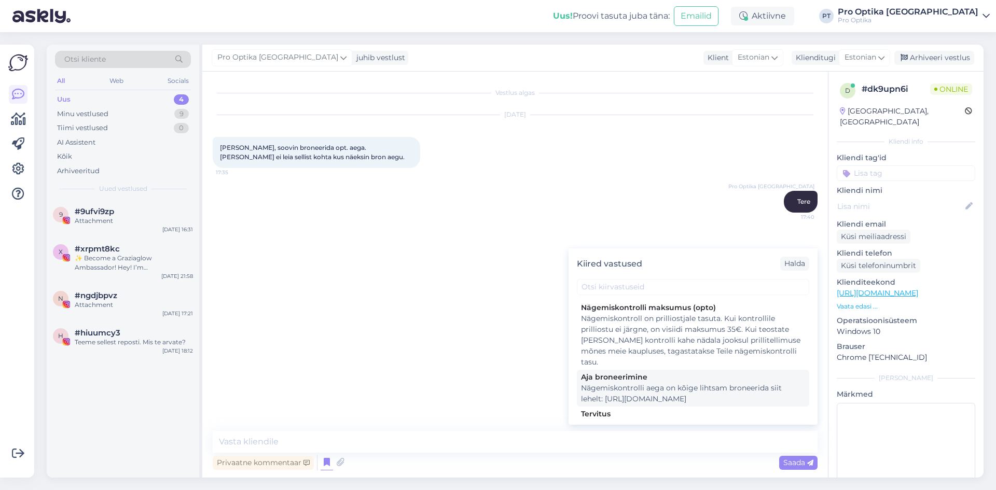
click at [647, 398] on div "Nägemiskontrolli aega on kõige lihtsam broneerida siit lehelt: [URL][DOMAIN_NAM…" at bounding box center [693, 394] width 224 height 22
type textarea "Nägemiskontrolli aega on kõige lihtsam broneerida siit lehelt: [URL][DOMAIN_NAM…"
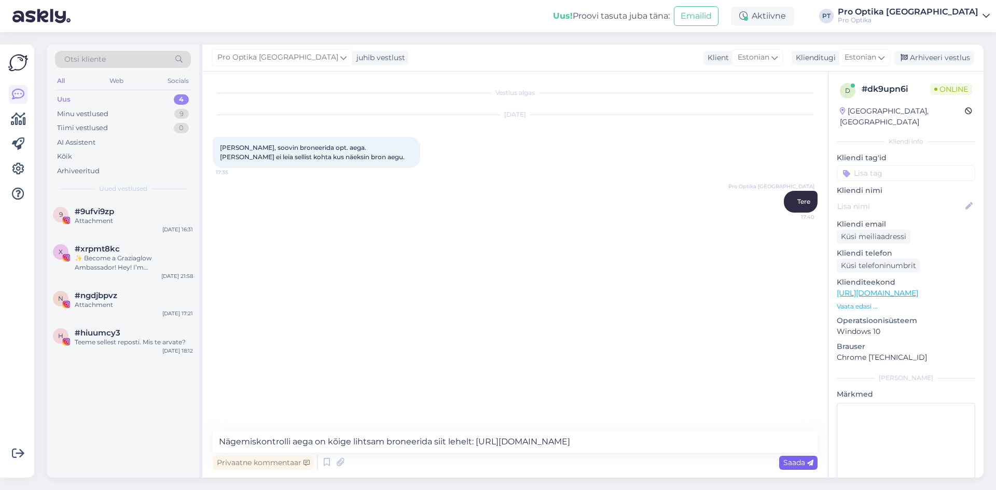
click at [799, 466] on span "Saada" at bounding box center [798, 462] width 30 height 9
